Goal: Task Accomplishment & Management: Complete application form

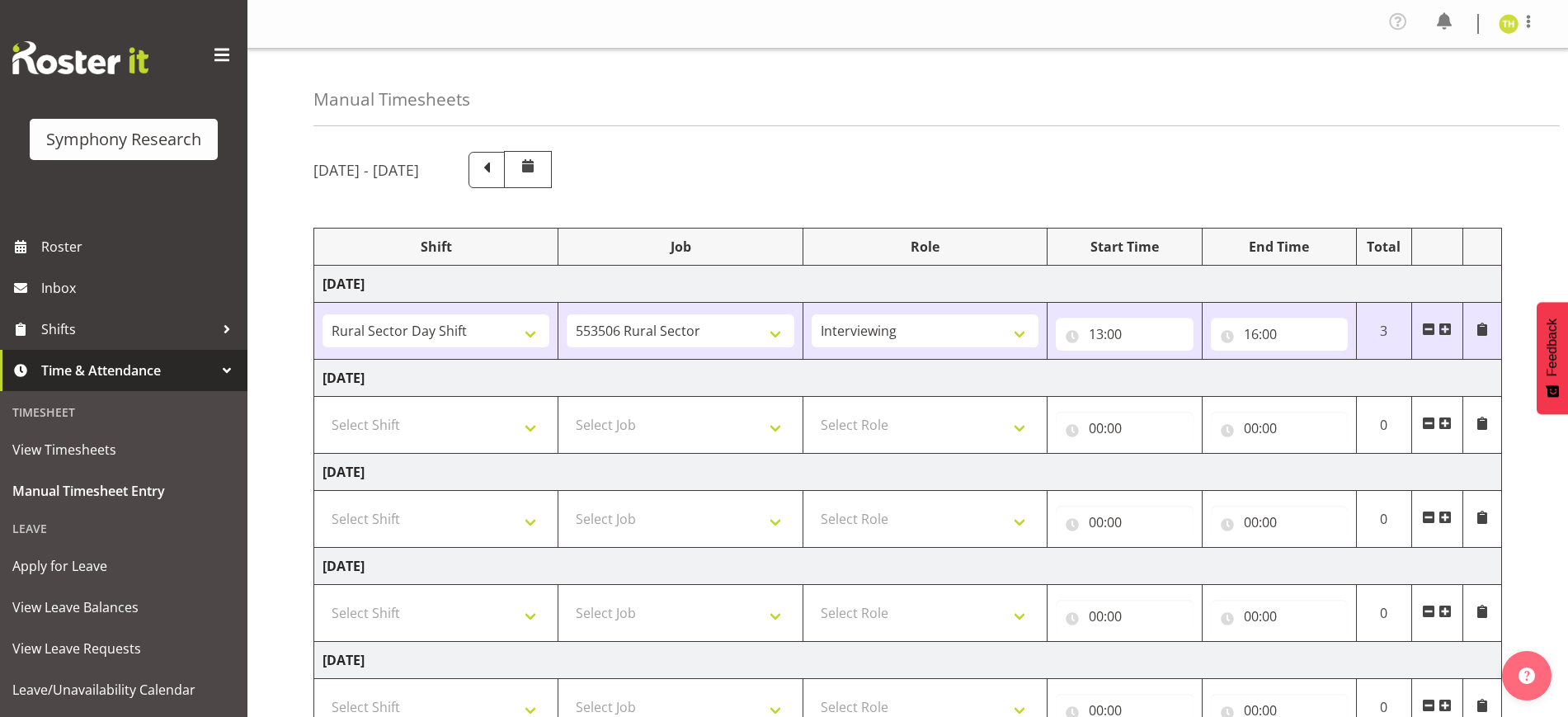
select select "81297"
select select "10587"
select select "47"
click at [1442, 328] on span at bounding box center [1445, 329] width 13 height 13
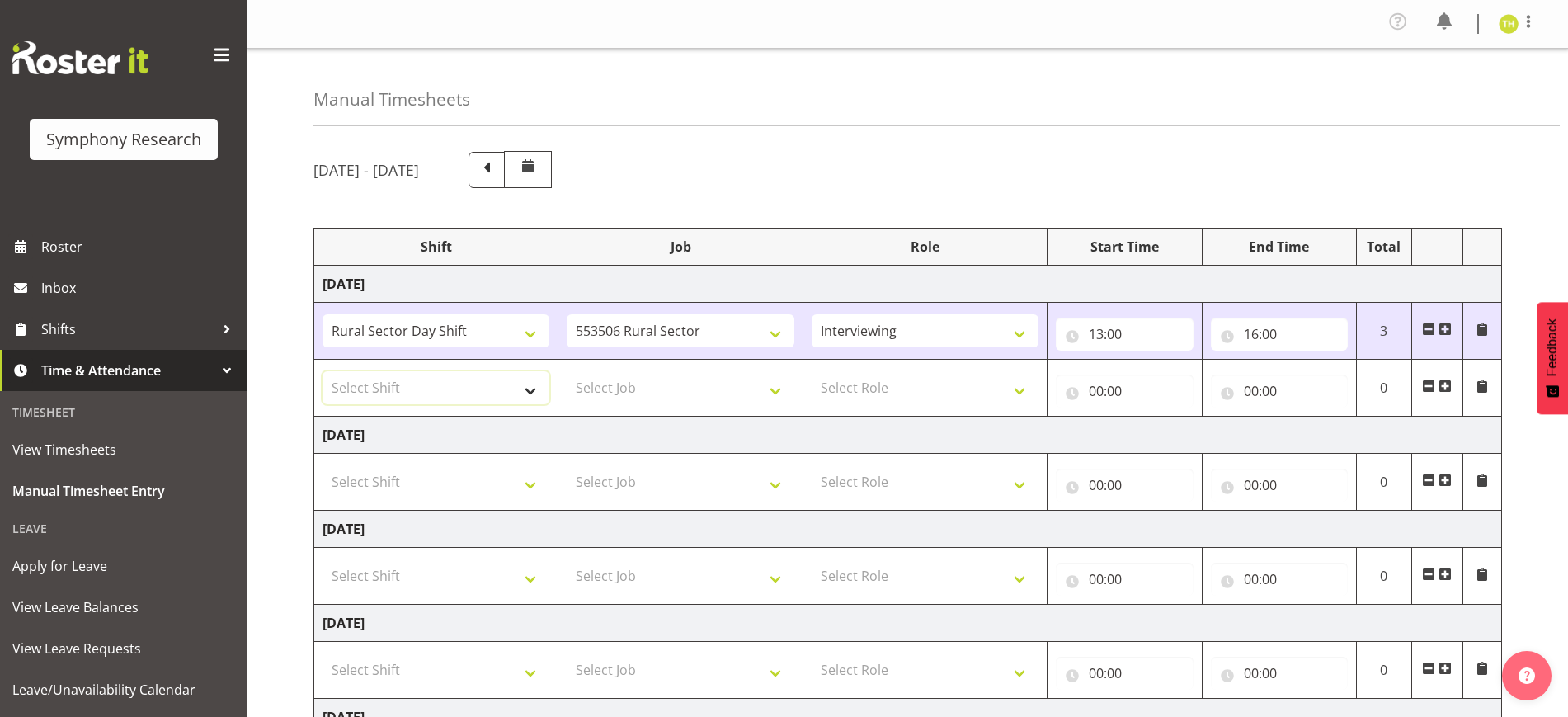
click at [437, 390] on select "Select Shift !!Weekend Residential (Roster IT Shift Label) *Business 9/10am ~ 4…" at bounding box center [435, 388] width 227 height 33
click at [825, 70] on div "Manual Timesheets" at bounding box center [936, 87] width 1247 height 77
click at [454, 400] on select "Select Shift !!Weekend Residential (Roster IT Shift Label) *Business 9/10am ~ 4…" at bounding box center [435, 388] width 227 height 33
select select "81298"
click at [322, 371] on select "Select Shift !!Weekend Residential (Roster IT Shift Label) *Business 9/10am ~ 4…" at bounding box center [435, 388] width 227 height 33
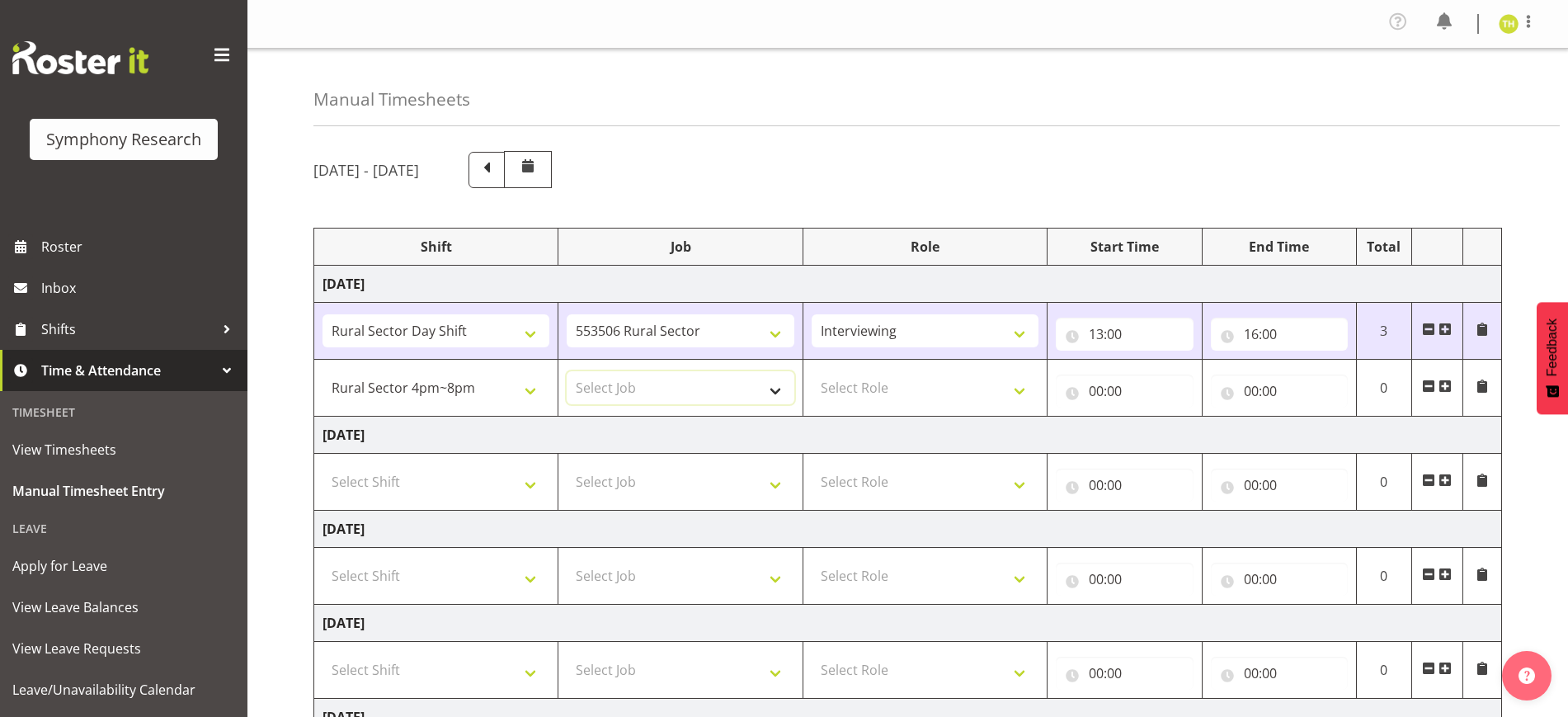
click at [651, 390] on select "Select Job 550060 IF Admin 553492 World Poll Aus Wave 2 Main 2025 553493 World …" at bounding box center [679, 388] width 227 height 33
select select "10587"
click at [566, 371] on select "Select Job 550060 IF Admin 553492 World Poll Aus Wave 2 Main 2025 553493 World …" at bounding box center [679, 388] width 227 height 33
click at [923, 417] on td "[DATE]" at bounding box center [908, 435] width 1188 height 37
click at [915, 390] on select "Select Role Briefing Interviewing" at bounding box center [924, 388] width 227 height 33
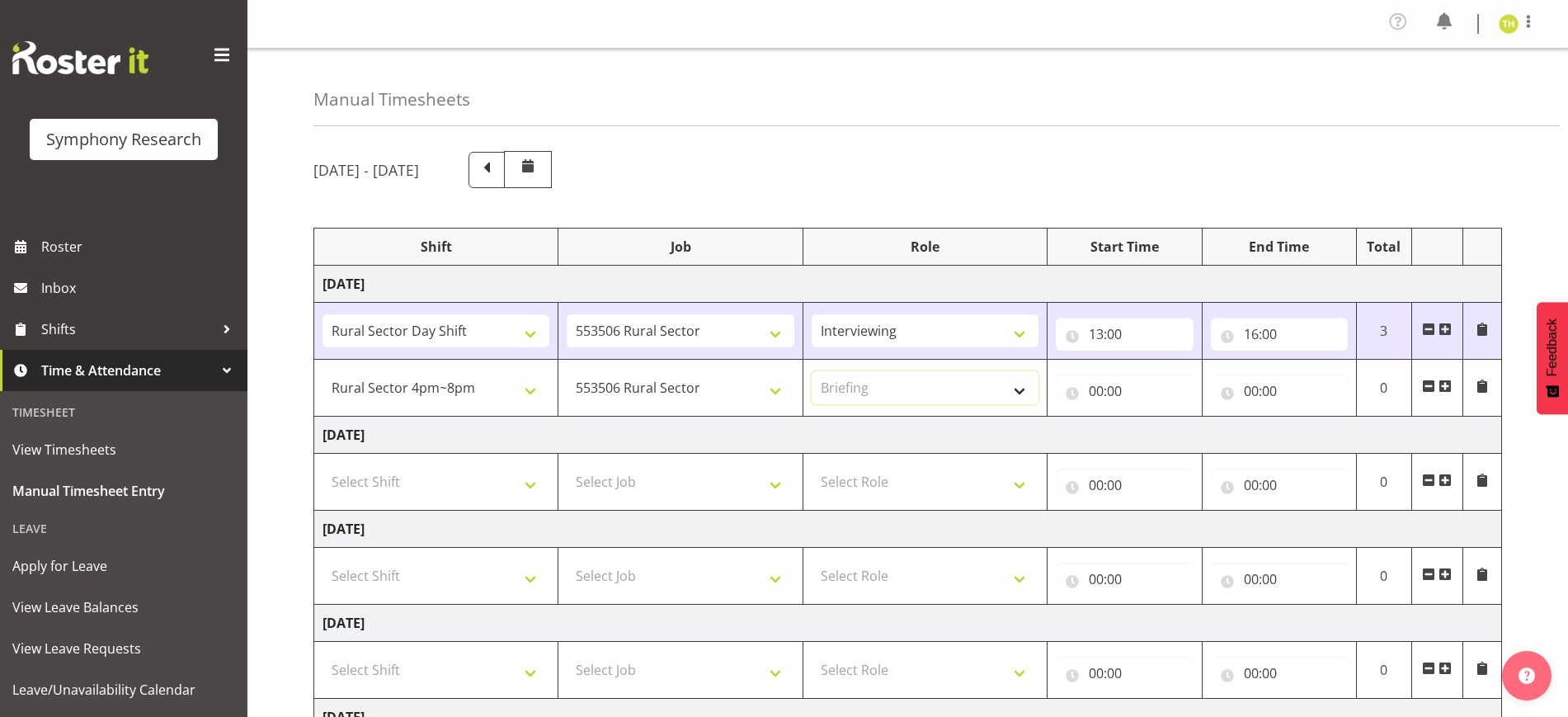
click at [811, 371] on select "Select Role Briefing Interviewing" at bounding box center [924, 388] width 227 height 33
click at [938, 385] on select "Briefing Interviewing" at bounding box center [924, 388] width 227 height 33
select select "47"
click at [811, 371] on select "Briefing Interviewing" at bounding box center [924, 388] width 227 height 33
click at [1148, 378] on input "00:00" at bounding box center [1125, 391] width 137 height 33
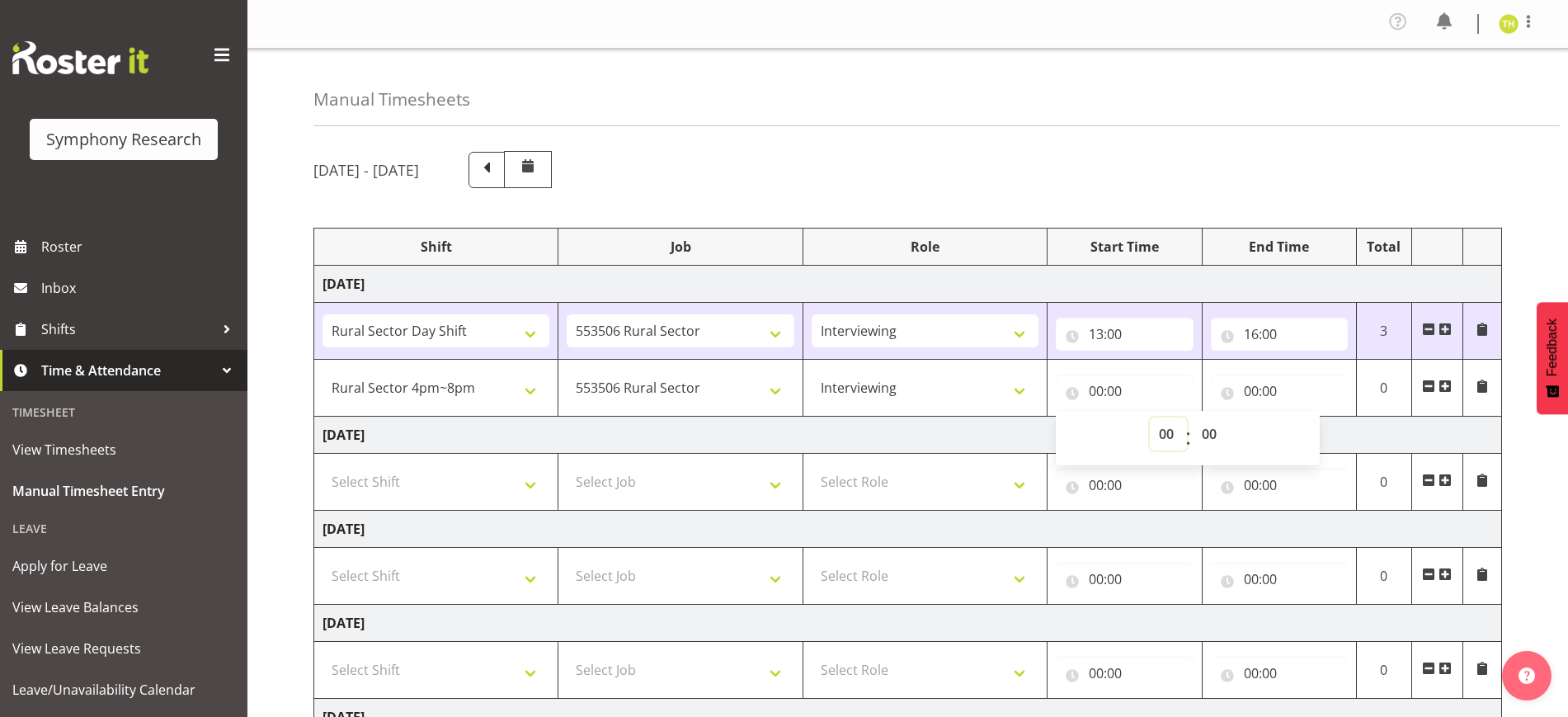
click at [1169, 430] on select "00 01 02 03 04 05 06 07 08 09 10 11 12 13 14 15 16 17 18 19 20 21 22 23" at bounding box center [1168, 435] width 37 height 33
select select "17"
click at [1150, 418] on select "00 01 02 03 04 05 06 07 08 09 10 11 12 13 14 15 16 17 18 19 20 21 22 23" at bounding box center [1168, 435] width 37 height 33
type input "17:00"
click at [1265, 386] on input "00:00" at bounding box center [1280, 391] width 137 height 33
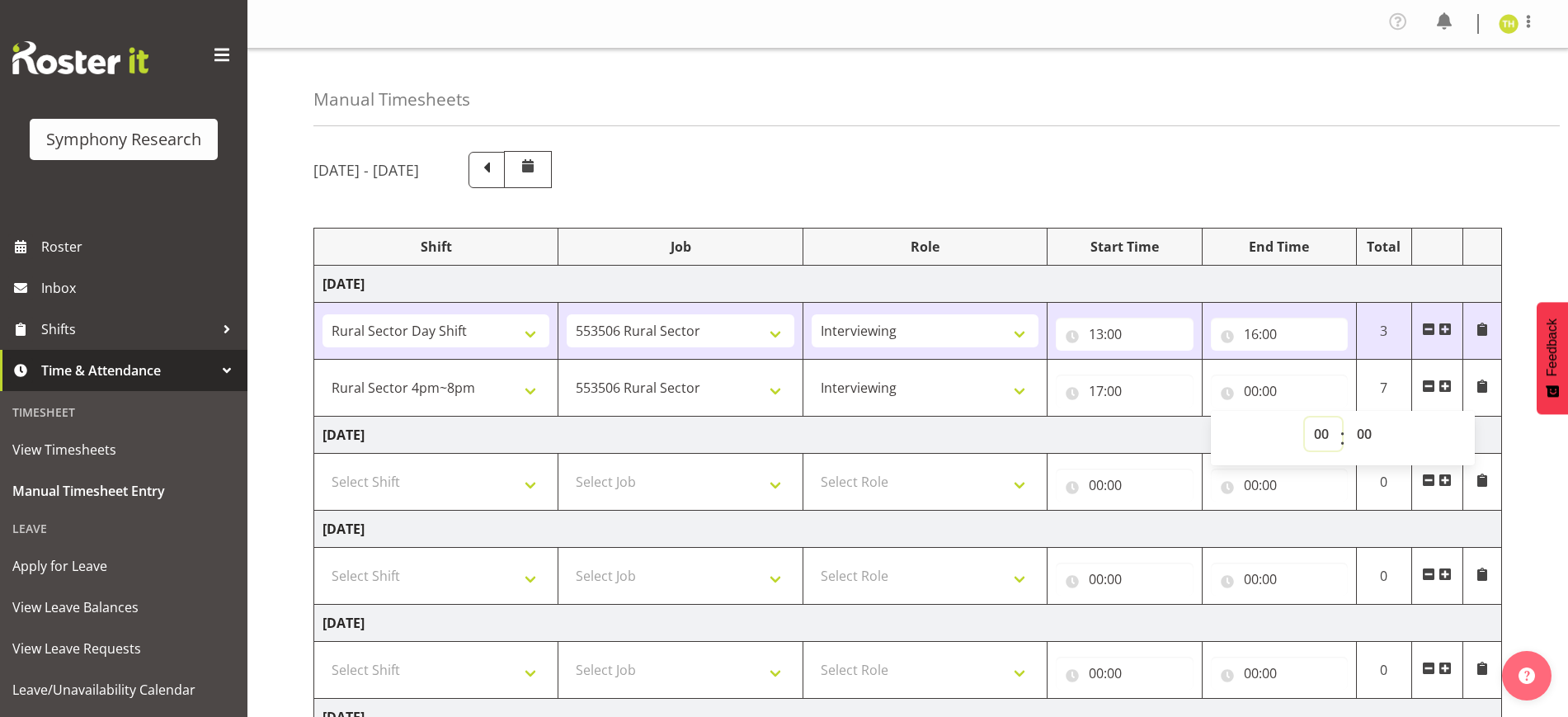
click at [1326, 437] on select "00 01 02 03 04 05 06 07 08 09 10 11 12 13 14 15 16 17 18 19 20 21 22 23" at bounding box center [1323, 435] width 37 height 33
select select "20"
click at [1305, 418] on select "00 01 02 03 04 05 06 07 08 09 10 11 12 13 14 15 16 17 18 19 20 21 22 23" at bounding box center [1323, 435] width 37 height 33
type input "20:00"
click at [1515, 408] on div "[DATE] - [DATE] Shift Job Role Start Time End Time Total [DATE] !!Weekend Resid…" at bounding box center [941, 607] width 1254 height 935
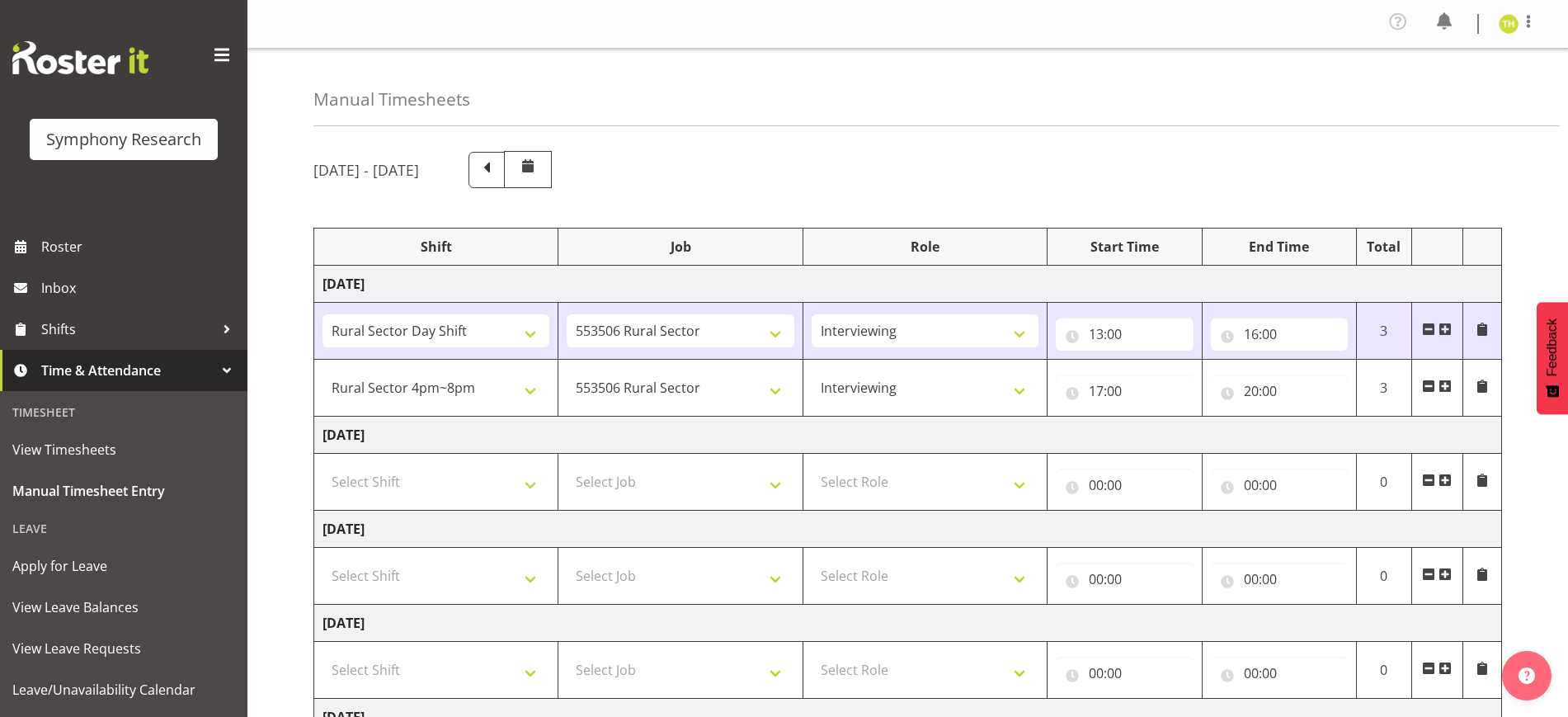
click at [1451, 385] on span at bounding box center [1445, 386] width 13 height 13
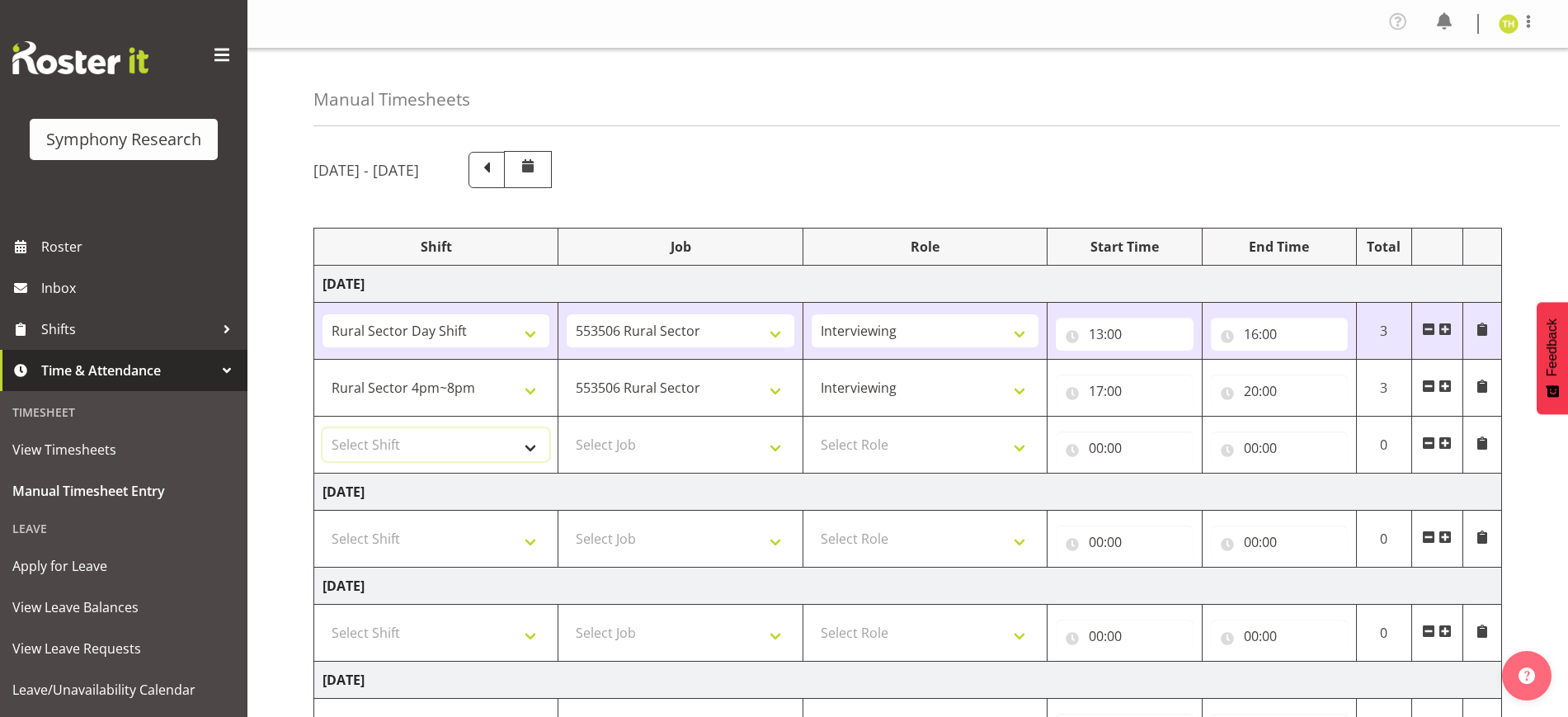
click at [461, 460] on select "Select Shift !!Weekend Residential (Roster IT Shift Label) *Business 9/10am ~ 4…" at bounding box center [435, 445] width 227 height 33
select select "41604"
click at [322, 428] on select "Select Shift !!Weekend Residential (Roster IT Shift Label) *Business 9/10am ~ 4…" at bounding box center [435, 445] width 227 height 33
click at [688, 435] on select "Select Job 550060 IF Admin 553492 World Poll Aus Wave 2 Main 2025 553493 World …" at bounding box center [679, 445] width 227 height 33
select select "10527"
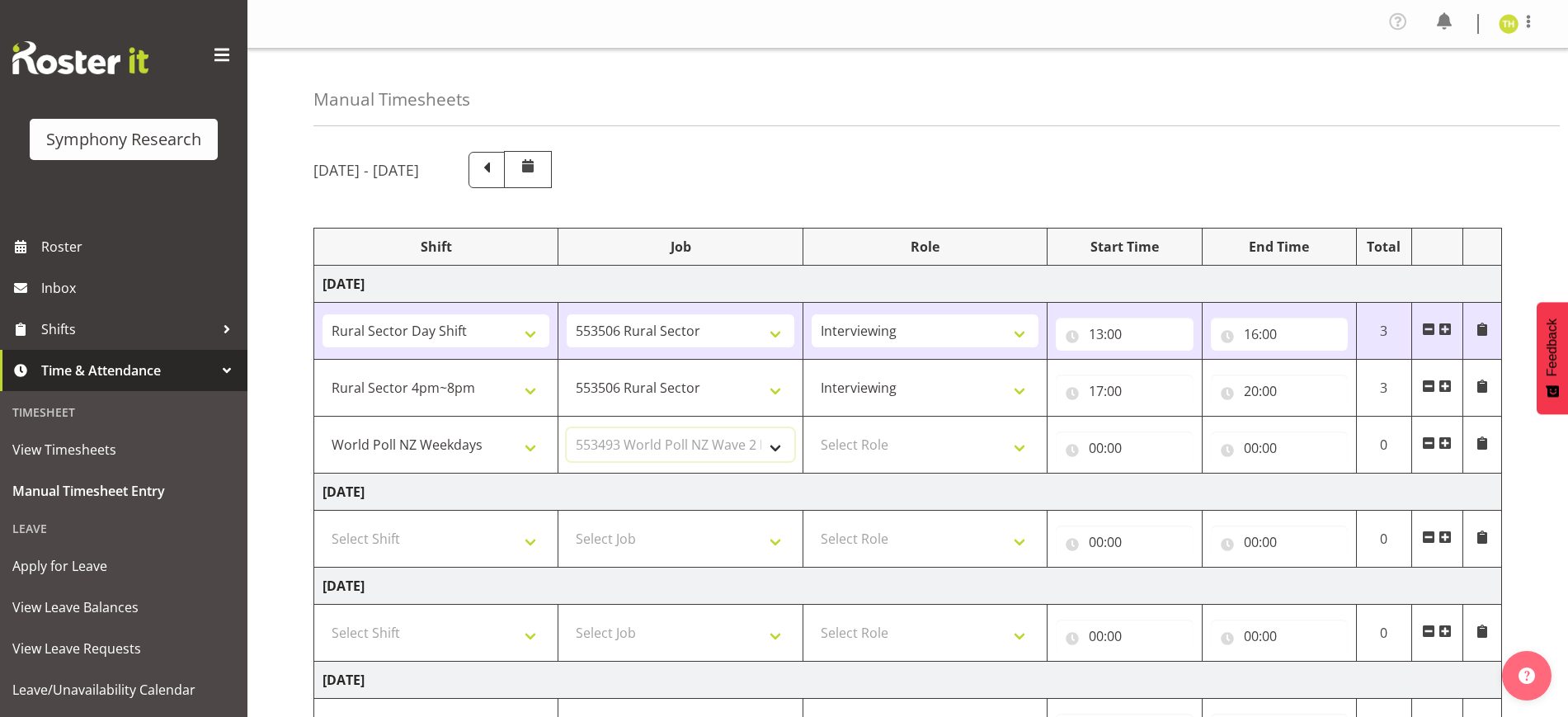
click at [566, 428] on select "Select Job 550060 IF Admin 553492 World Poll Aus Wave 2 Main 2025 553493 World …" at bounding box center [679, 445] width 227 height 33
click at [851, 438] on select "Select Role Briefing Interviewing" at bounding box center [924, 445] width 227 height 33
select select "47"
click at [811, 428] on select "Select Role Briefing Interviewing" at bounding box center [924, 445] width 227 height 33
click at [1140, 441] on input "00:00" at bounding box center [1125, 448] width 137 height 33
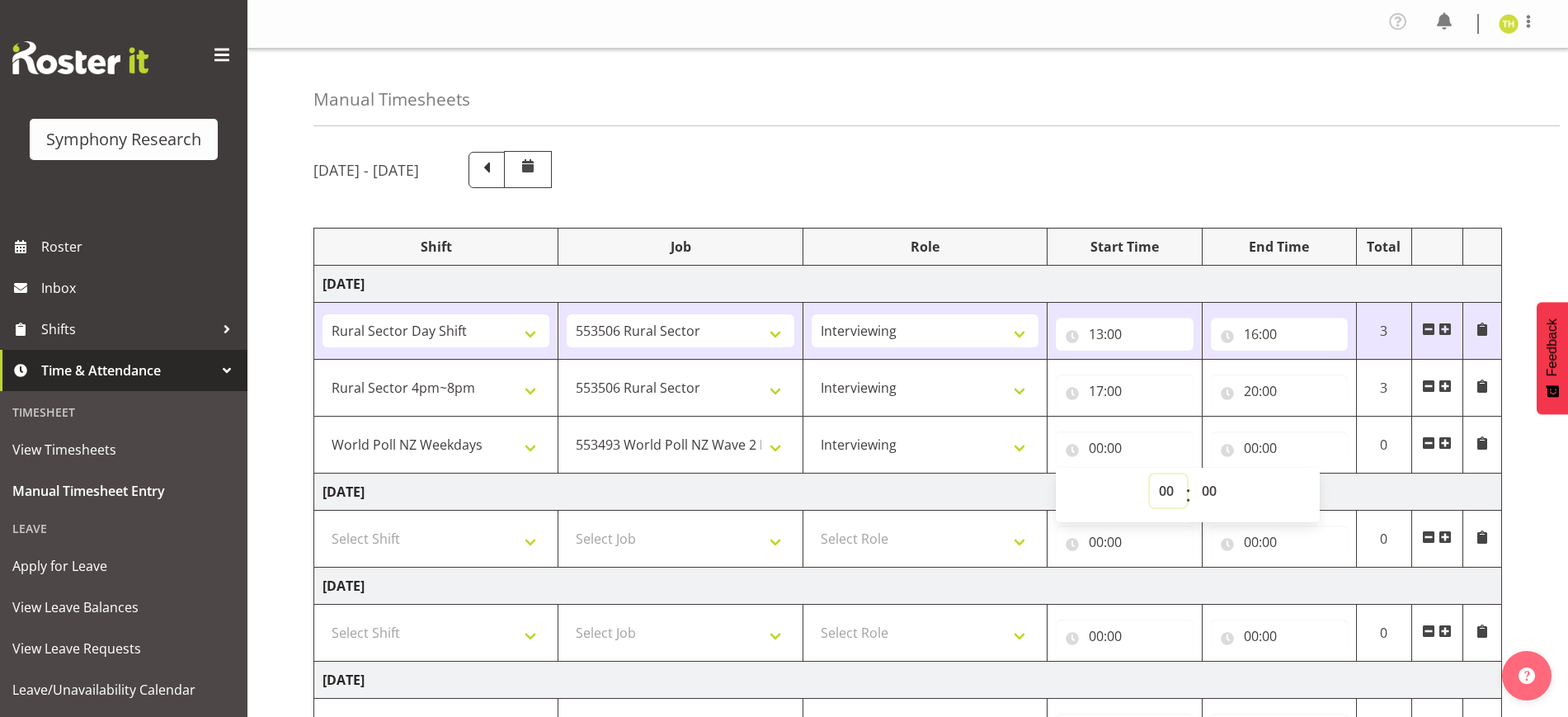
click at [1162, 496] on select "00 01 02 03 04 05 06 07 08 09 10 11 12 13 14 15 16 17 18 19 20 21 22 23" at bounding box center [1168, 491] width 37 height 33
select select "20"
click at [1150, 475] on select "00 01 02 03 04 05 06 07 08 09 10 11 12 13 14 15 16 17 18 19 20 21 22 23" at bounding box center [1168, 491] width 37 height 33
type input "20:00"
click at [1253, 448] on input "00:00" at bounding box center [1280, 448] width 137 height 33
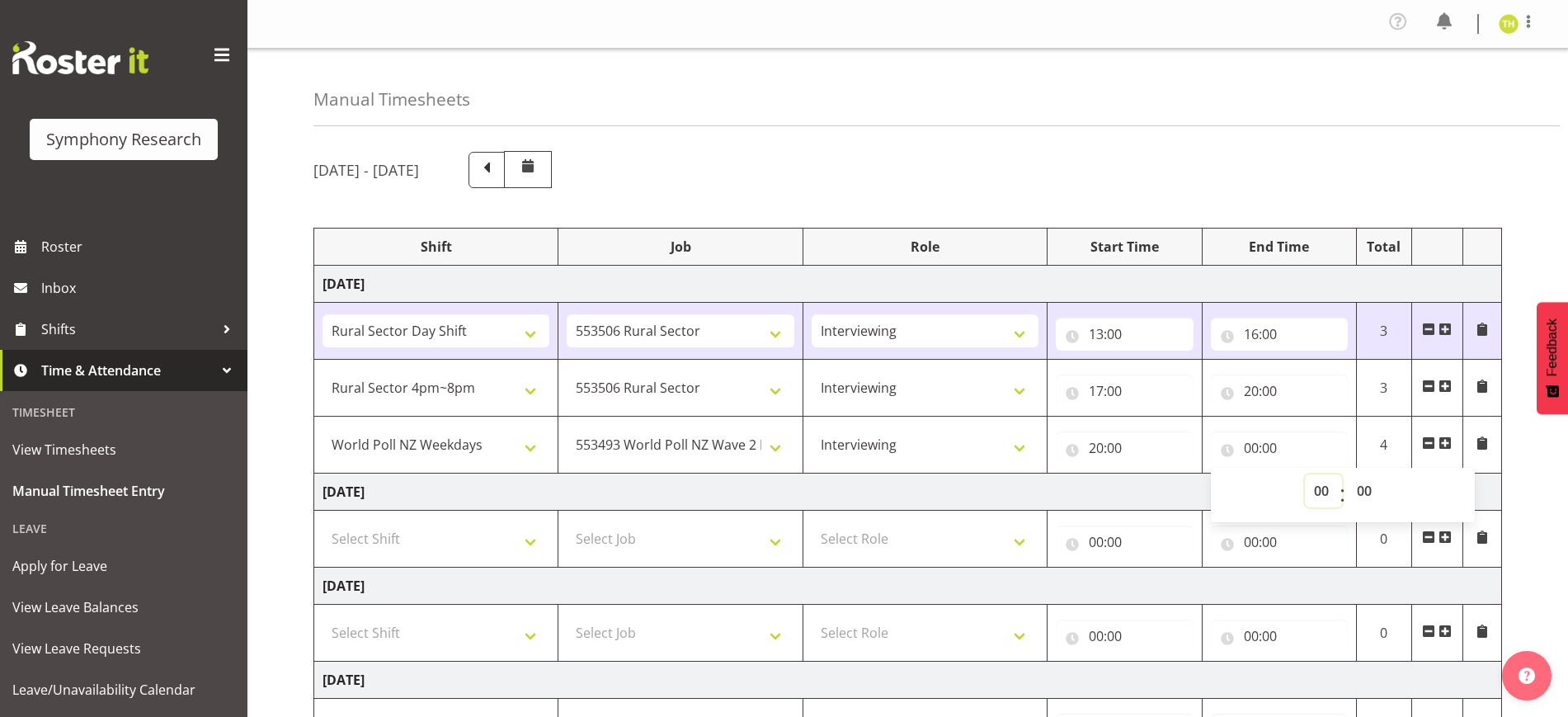
click at [1316, 494] on select "00 01 02 03 04 05 06 07 08 09 10 11 12 13 14 15 16 17 18 19 20 21 22 23" at bounding box center [1323, 491] width 37 height 33
select select "21"
click at [1305, 475] on select "00 01 02 03 04 05 06 07 08 09 10 11 12 13 14 15 16 17 18 19 20 21 22 23" at bounding box center [1323, 491] width 37 height 33
type input "21:00"
click at [1541, 449] on div "[DATE] - [DATE] Shift Job Role Start Time End Time Total [DATE] !!Weekend Resid…" at bounding box center [941, 634] width 1254 height 992
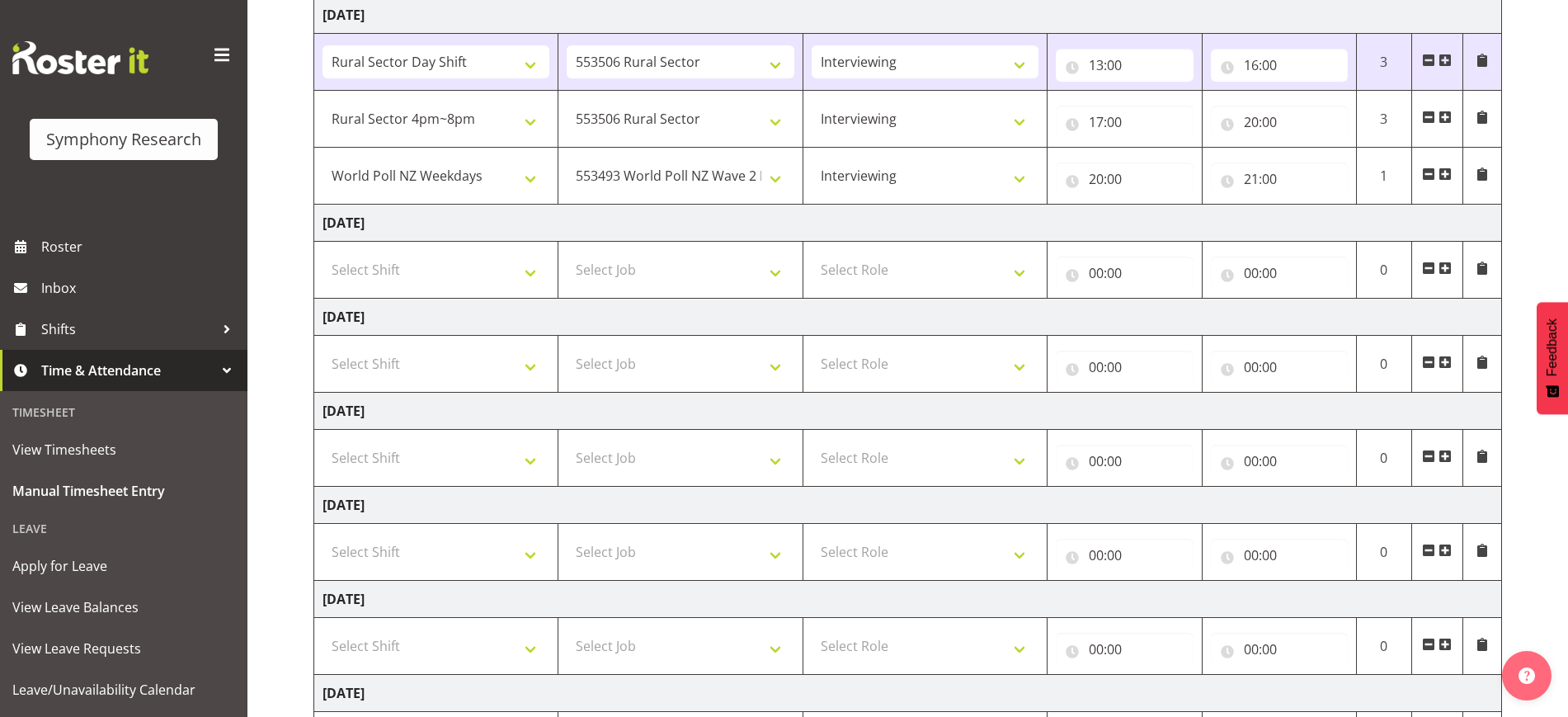
scroll to position [429, 0]
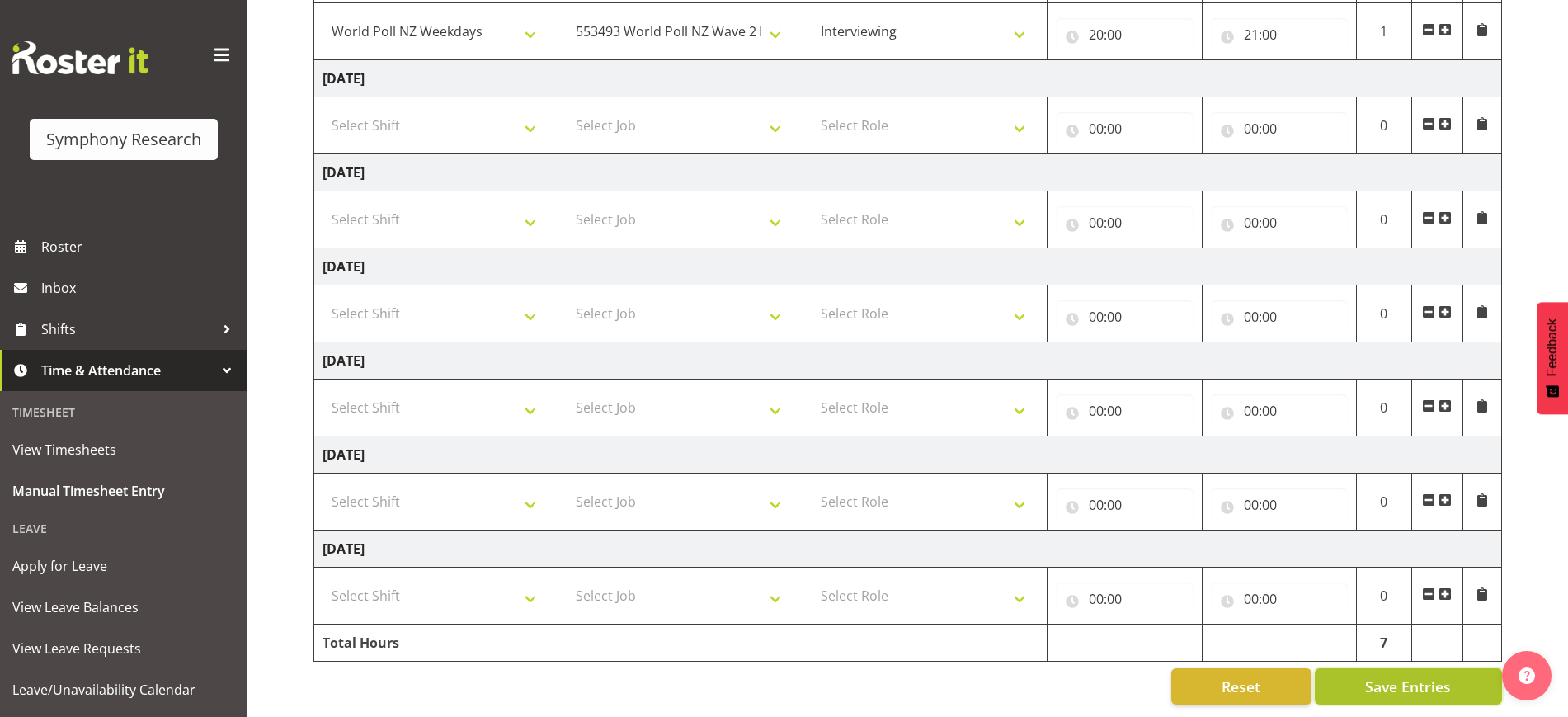
click at [1353, 673] on button "Save Entries" at bounding box center [1409, 687] width 188 height 37
